Goal: Find specific page/section: Find specific page/section

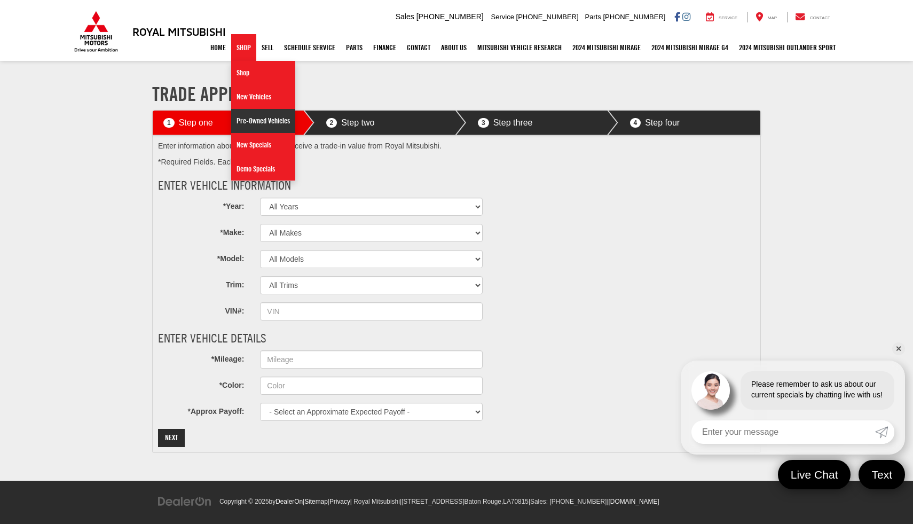
click at [248, 120] on link "Pre-Owned Vehicles" at bounding box center [263, 121] width 64 height 24
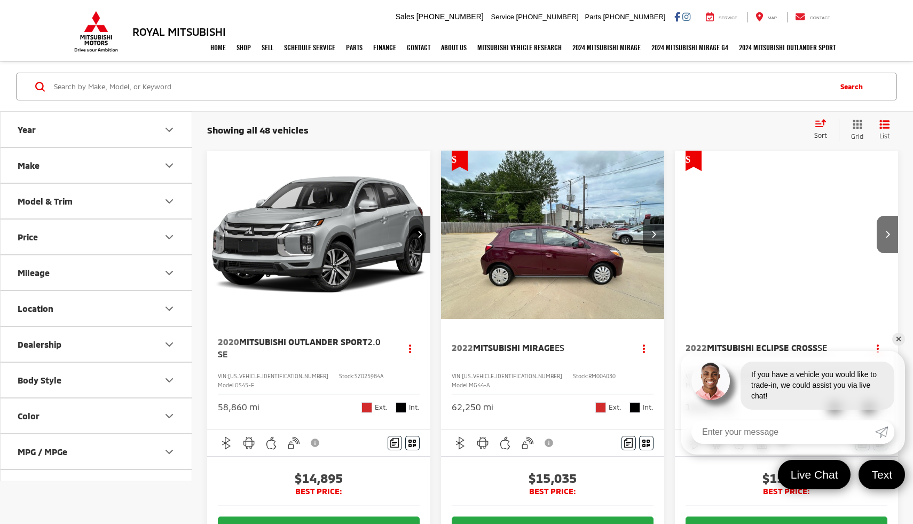
click at [674, 89] on input "Search by Make, Model, or Keyword" at bounding box center [441, 87] width 777 height 26
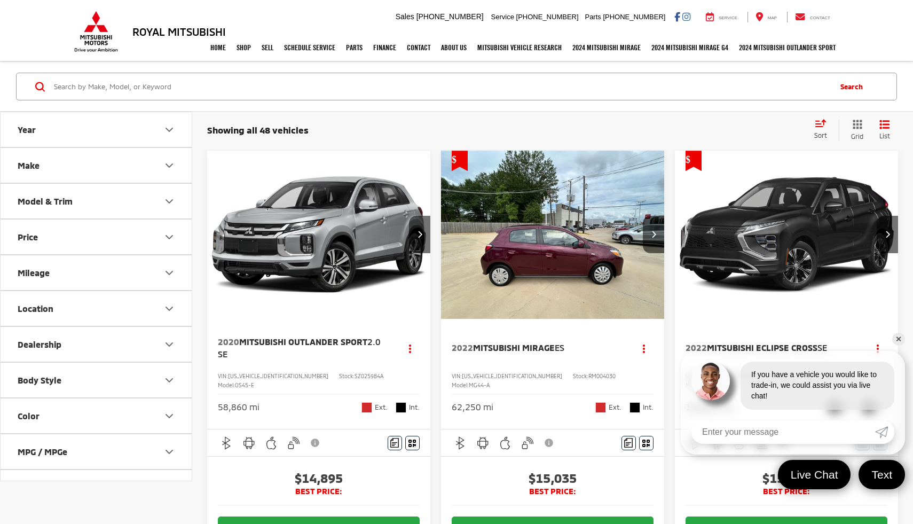
click at [195, 84] on input "Search by Make, Model, or Keyword" at bounding box center [441, 87] width 777 height 26
type input "RM813267"
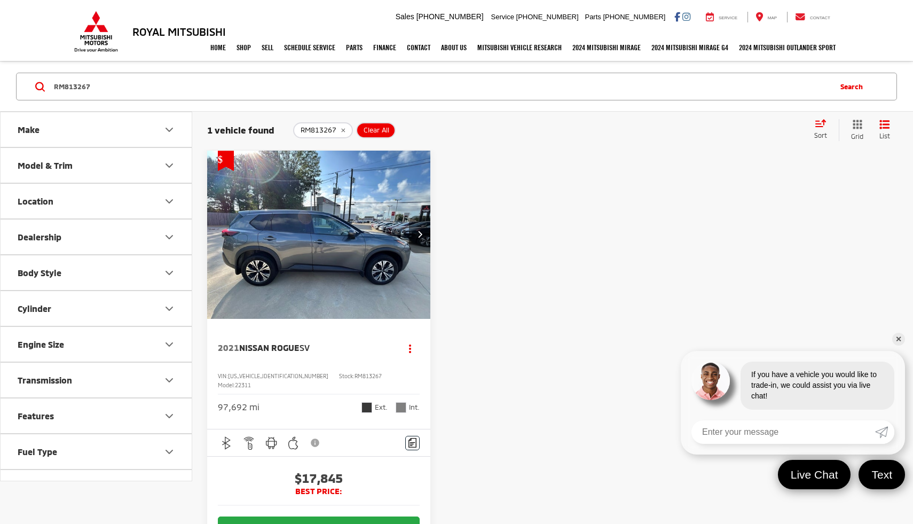
click at [424, 233] on button "Next image" at bounding box center [419, 234] width 21 height 37
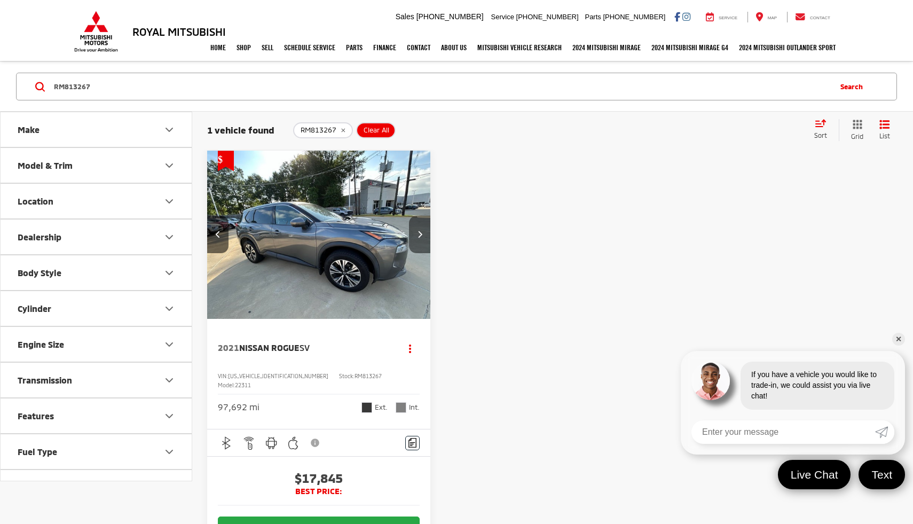
click at [426, 233] on button "Next image" at bounding box center [419, 234] width 21 height 37
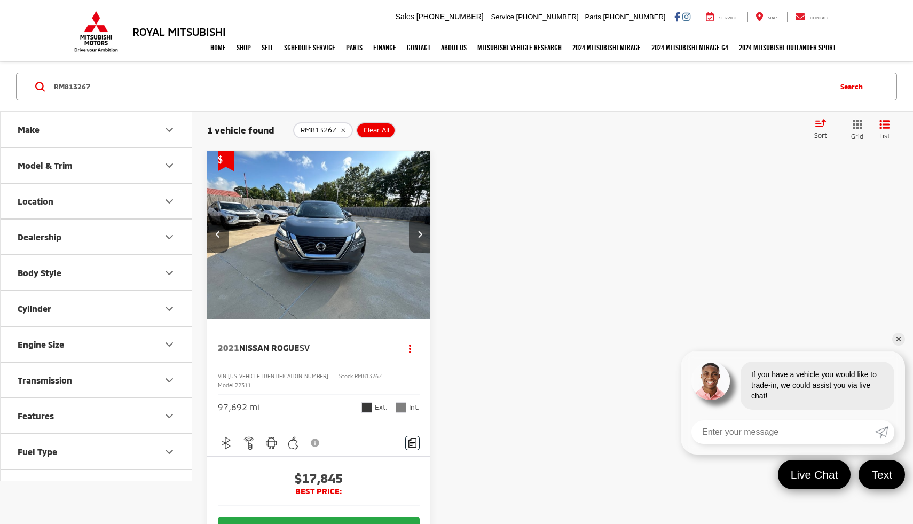
click at [426, 233] on button "Next image" at bounding box center [419, 234] width 21 height 37
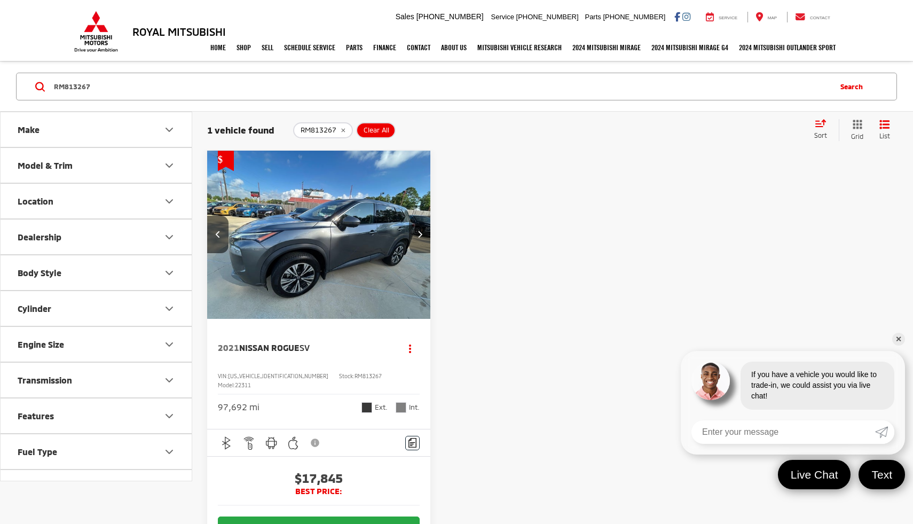
click at [426, 233] on button "Next image" at bounding box center [419, 234] width 21 height 37
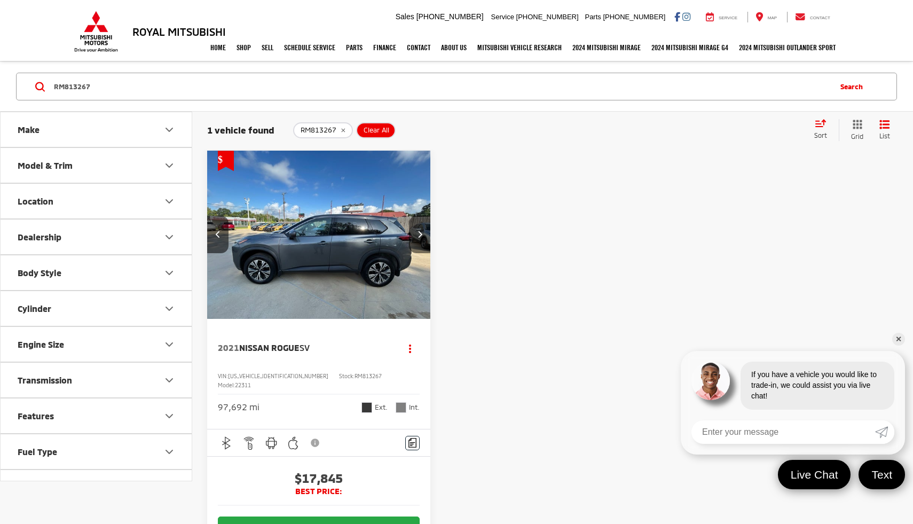
scroll to position [0, 899]
click at [426, 233] on button "Next image" at bounding box center [419, 234] width 21 height 37
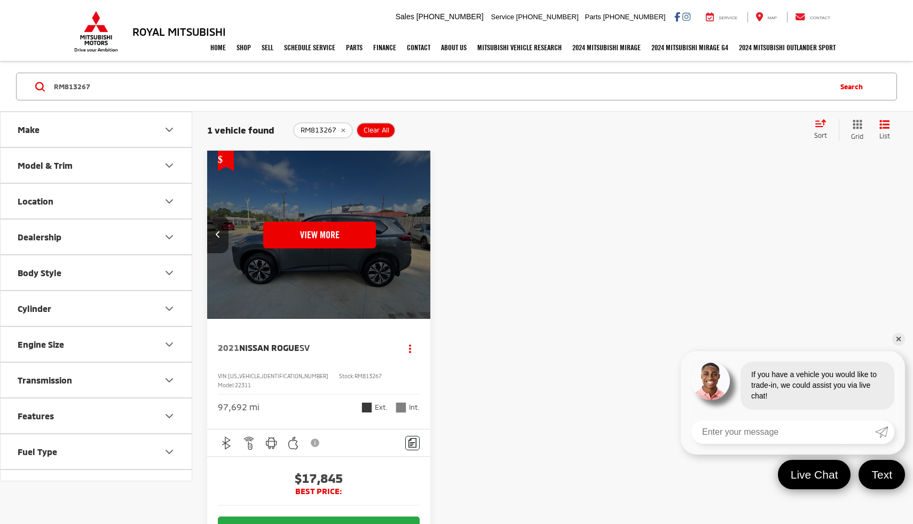
scroll to position [0, 1124]
